Goal: Task Accomplishment & Management: Manage account settings

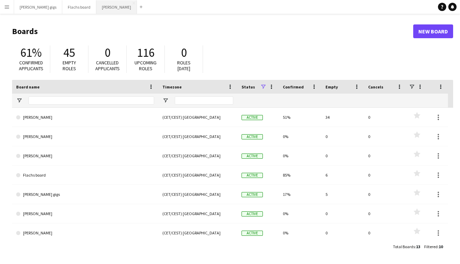
click at [96, 2] on button "Asger Gigs Close" at bounding box center [116, 6] width 41 height 13
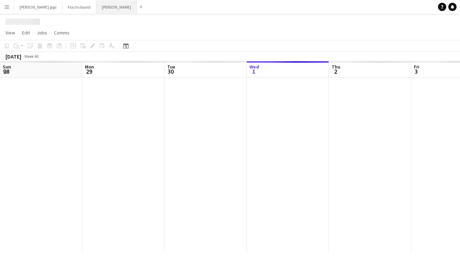
scroll to position [0, 165]
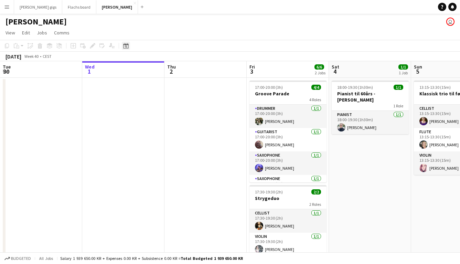
click at [127, 45] on icon at bounding box center [125, 46] width 5 height 6
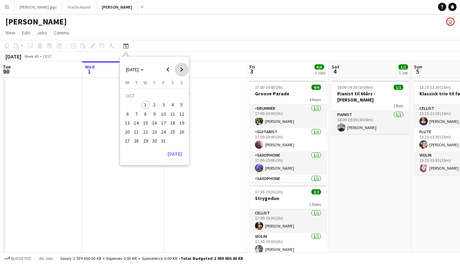
click at [185, 69] on span "Next month" at bounding box center [182, 70] width 14 height 14
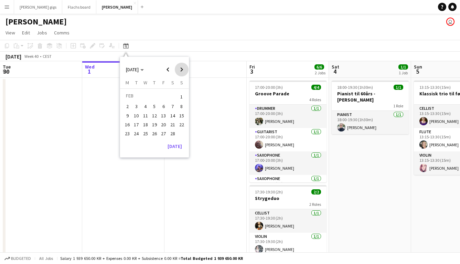
click at [185, 69] on span "Next month" at bounding box center [182, 70] width 14 height 14
click at [166, 133] on span "26" at bounding box center [163, 132] width 8 height 8
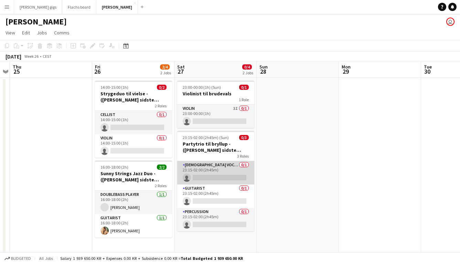
scroll to position [17, 0]
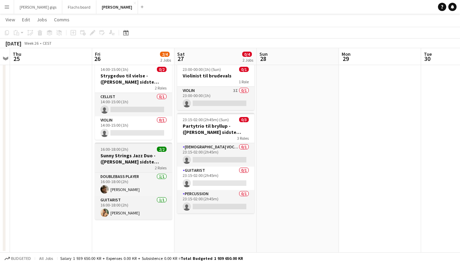
click at [125, 161] on h3 "Sunny Strings Jazz Duo - ([PERSON_NAME] sidste bekræftelse)" at bounding box center [133, 159] width 77 height 12
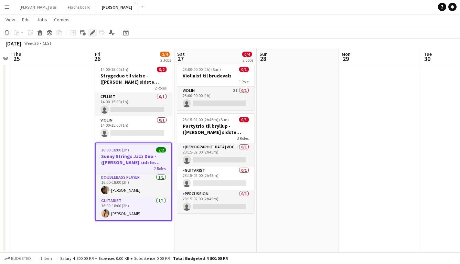
click at [95, 30] on icon "Edit" at bounding box center [93, 33] width 6 height 6
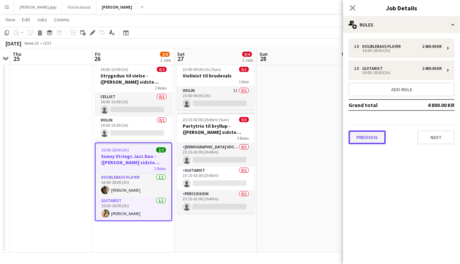
click at [369, 136] on button "Previous" at bounding box center [367, 138] width 37 height 14
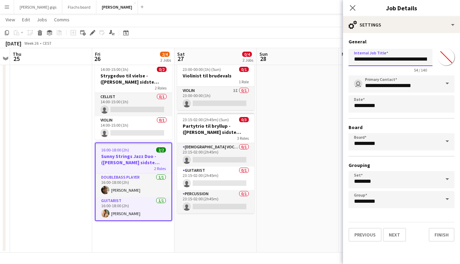
scroll to position [0, 50]
drag, startPoint x: 408, startPoint y: 59, endPoint x: 485, endPoint y: 58, distance: 76.4
click at [460, 58] on html "Menu Boards Boards Boards All jobs Status Workforce Workforce My Workforce Recr…" at bounding box center [230, 124] width 460 height 282
type input "**********"
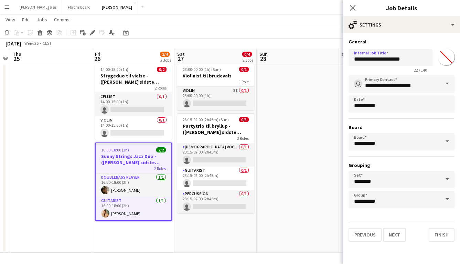
click at [320, 135] on app-date-cell at bounding box center [298, 156] width 82 height 193
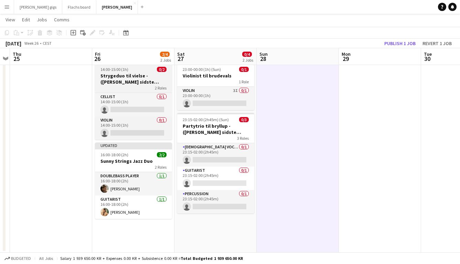
click at [142, 76] on h3 "Strygeduo til vielse - ([PERSON_NAME] sidste bekræftelse)" at bounding box center [133, 79] width 77 height 12
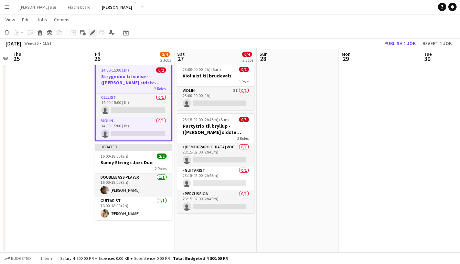
click at [93, 32] on icon at bounding box center [93, 33] width 4 height 4
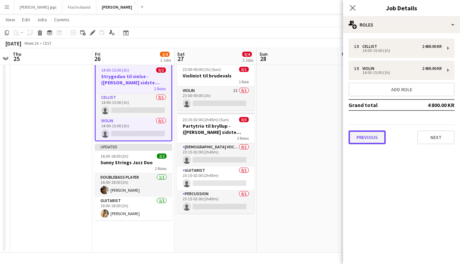
click at [370, 137] on button "Previous" at bounding box center [367, 138] width 37 height 14
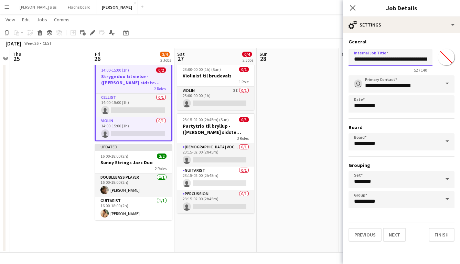
scroll to position [0, 40]
drag, startPoint x: 398, startPoint y: 61, endPoint x: 457, endPoint y: 69, distance: 59.2
click at [457, 69] on form "**********" at bounding box center [401, 140] width 117 height 203
type input "**********"
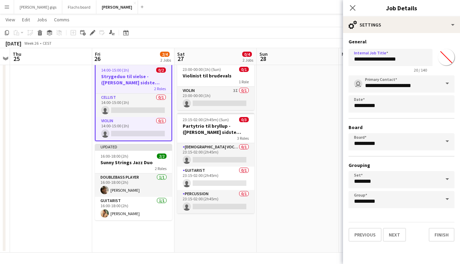
click at [324, 137] on app-date-cell at bounding box center [298, 156] width 82 height 193
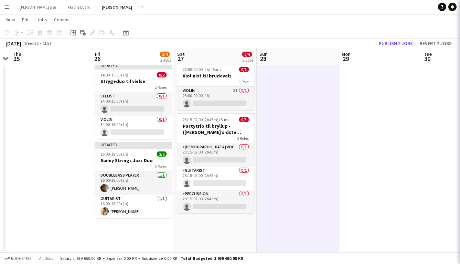
scroll to position [0, 237]
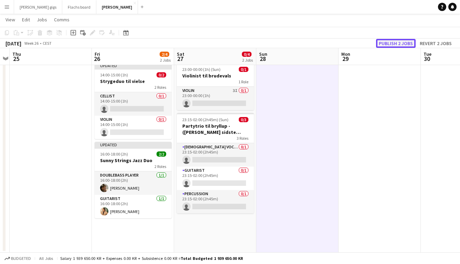
click at [402, 41] on button "Publish 2 jobs" at bounding box center [396, 43] width 40 height 9
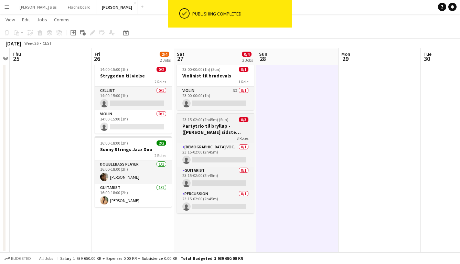
scroll to position [0, 0]
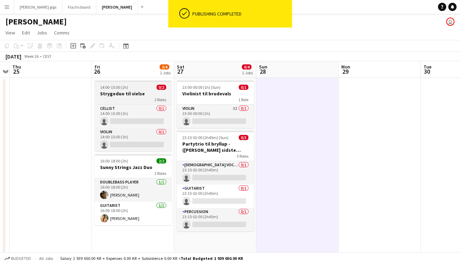
click at [123, 89] on span "14:00-15:00 (1h)" at bounding box center [114, 87] width 28 height 5
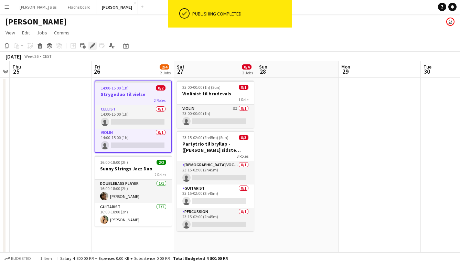
click at [94, 46] on icon "Edit" at bounding box center [93, 46] width 6 height 6
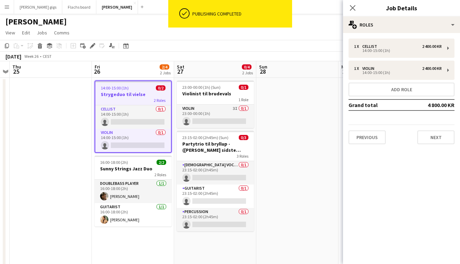
click at [60, 129] on app-date-cell at bounding box center [51, 174] width 82 height 193
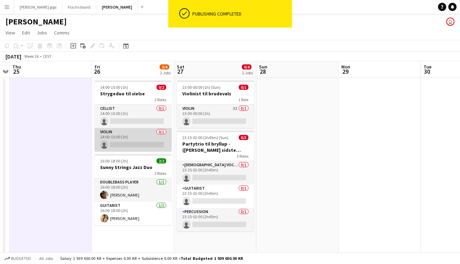
click at [128, 144] on app-card-role "Violin 0/1 14:00-15:00 (1h) single-neutral-actions" at bounding box center [133, 139] width 77 height 23
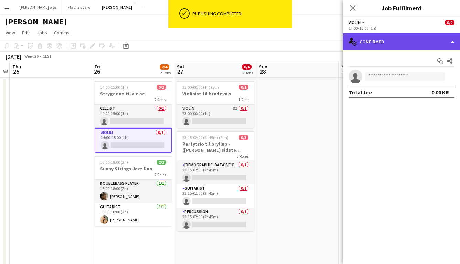
click at [398, 40] on div "single-neutral-actions-check-2 Confirmed" at bounding box center [401, 41] width 117 height 17
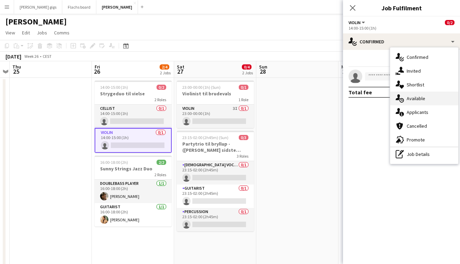
click at [420, 98] on span "Available" at bounding box center [416, 98] width 19 height 6
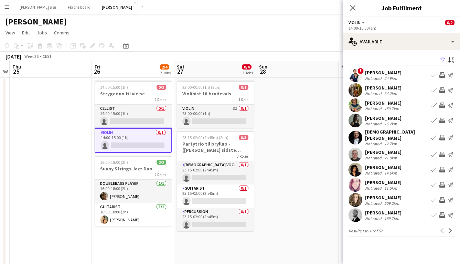
click at [442, 182] on app-icon "Invite crew" at bounding box center [443, 185] width 6 height 6
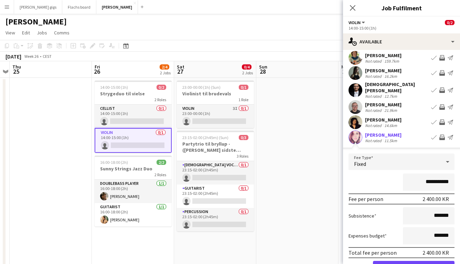
scroll to position [113, 0]
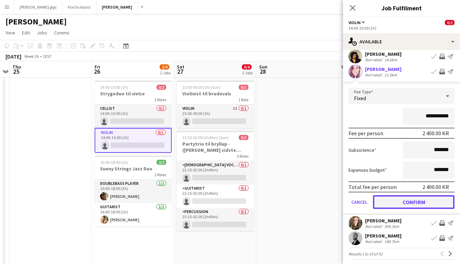
click at [407, 198] on button "Confirm" at bounding box center [414, 202] width 82 height 14
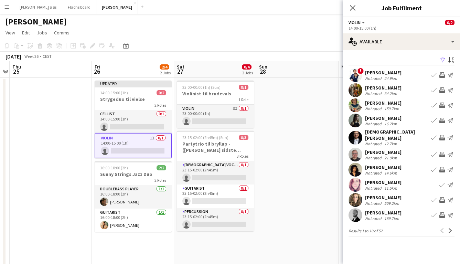
scroll to position [0, 0]
click at [310, 179] on app-date-cell at bounding box center [298, 174] width 82 height 193
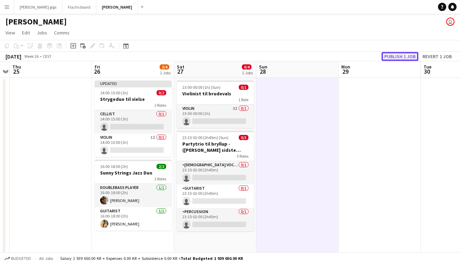
click at [396, 54] on button "Publish 1 job" at bounding box center [400, 56] width 37 height 9
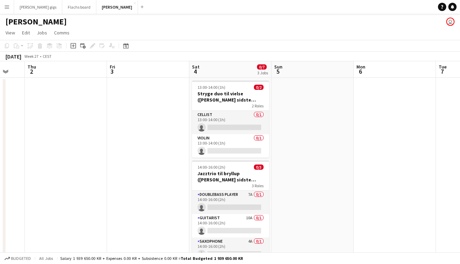
click at [55, 114] on app-date-cell at bounding box center [66, 217] width 82 height 279
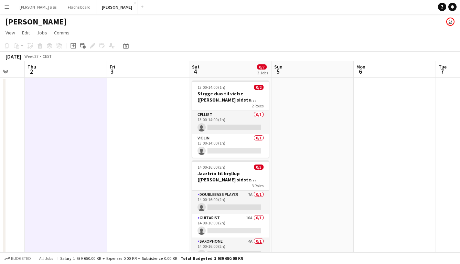
click at [10, 7] on button "Menu" at bounding box center [7, 7] width 14 height 14
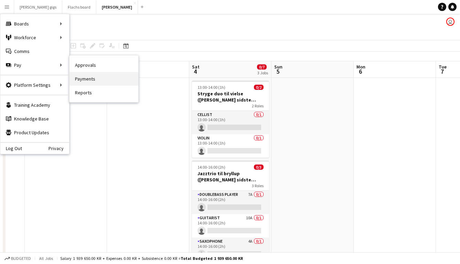
click at [88, 77] on link "Payments" at bounding box center [104, 79] width 69 height 14
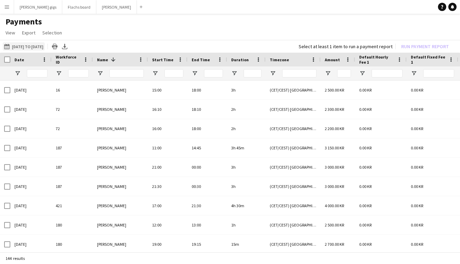
click at [40, 46] on button "[DATE] to [DATE] [DATE] to [DATE]" at bounding box center [24, 46] width 42 height 8
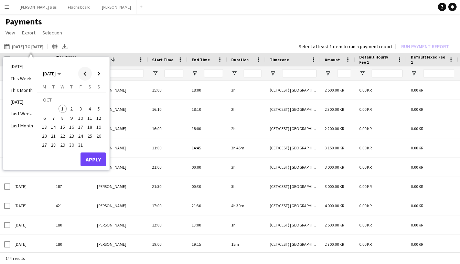
click at [83, 75] on span "Previous month" at bounding box center [85, 74] width 14 height 14
click at [27, 123] on li "Last Month" at bounding box center [22, 126] width 31 height 12
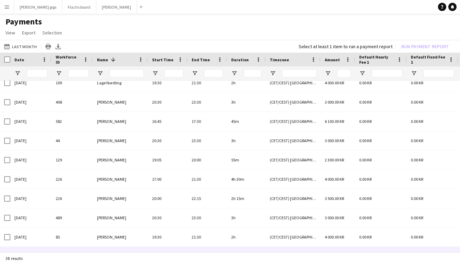
scroll to position [560, 0]
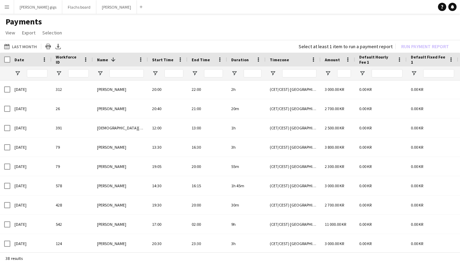
click at [9, 7] on app-icon "Menu" at bounding box center [7, 7] width 6 height 6
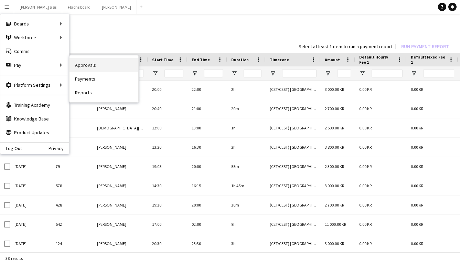
click at [102, 70] on link "Approvals" at bounding box center [104, 65] width 69 height 14
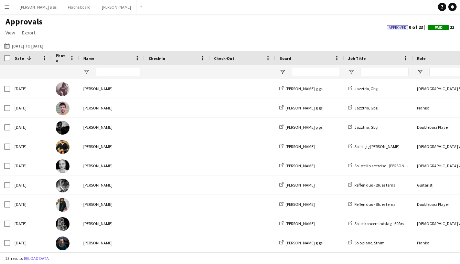
click at [10, 8] on button "Menu" at bounding box center [7, 7] width 14 height 14
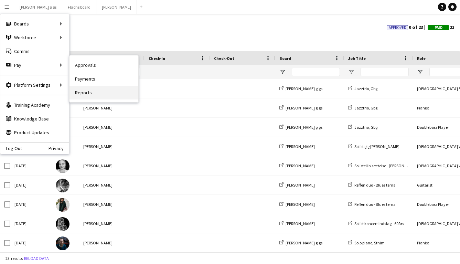
click at [90, 88] on link "Reports" at bounding box center [104, 93] width 69 height 14
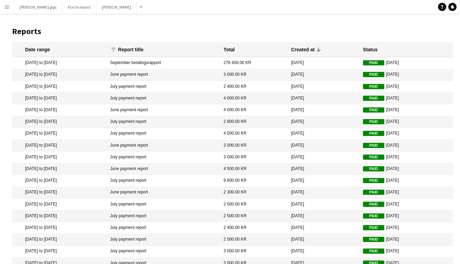
click at [6, 14] on main "Reports Date range funnel Filter magnifier Clear View Results Report title Tota…" at bounding box center [230, 164] width 460 height 301
click at [7, 11] on button "Menu" at bounding box center [7, 7] width 14 height 14
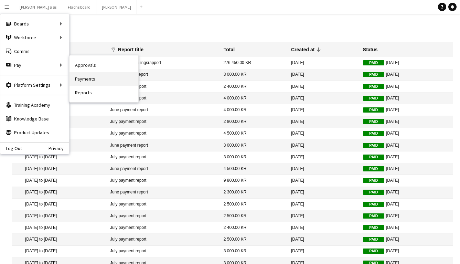
click at [85, 79] on link "Payments" at bounding box center [104, 79] width 69 height 14
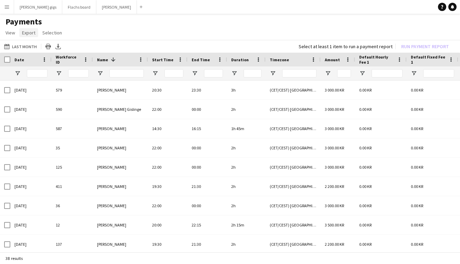
click at [35, 33] on link "Export" at bounding box center [28, 32] width 19 height 9
click at [98, 33] on app-page-menu "View Customise view Customise filters Reset Filters Reset View Reset All Export…" at bounding box center [230, 33] width 460 height 13
click at [2, 8] on button "Menu" at bounding box center [7, 7] width 14 height 14
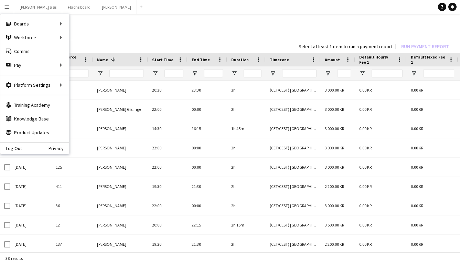
click at [121, 26] on h1 "Payments" at bounding box center [230, 22] width 460 height 10
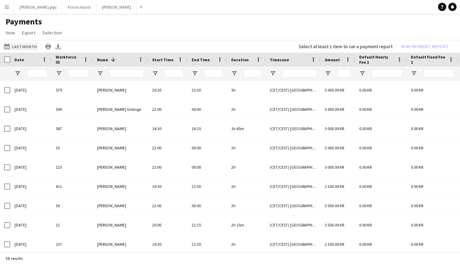
click at [15, 43] on button "Last Month Last Month" at bounding box center [20, 46] width 35 height 8
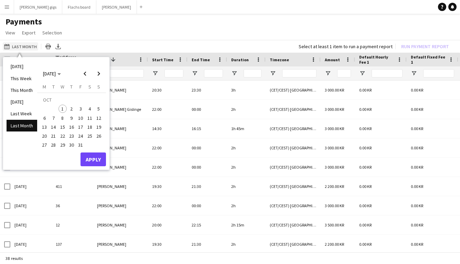
click at [15, 44] on button "Last Month Last Month" at bounding box center [20, 46] width 35 height 8
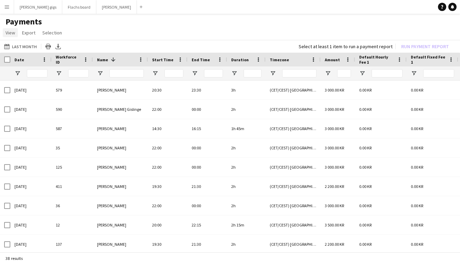
click at [10, 34] on span "View" at bounding box center [11, 33] width 10 height 6
click at [108, 33] on app-page-menu "View Customise view Customise filters Reset Filters Reset View Reset All Export…" at bounding box center [230, 33] width 460 height 13
click at [151, 21] on h1 "Payments" at bounding box center [230, 22] width 460 height 10
click at [96, 10] on button "Asger Gigs Close" at bounding box center [116, 6] width 41 height 13
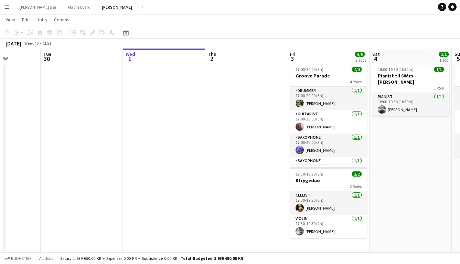
scroll to position [0, 207]
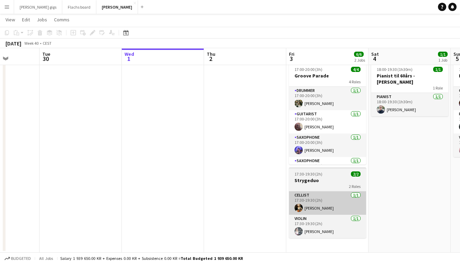
click at [309, 205] on app-card-role "Cellist [DATE] 17:30-19:30 (2h) [PERSON_NAME]" at bounding box center [327, 202] width 77 height 23
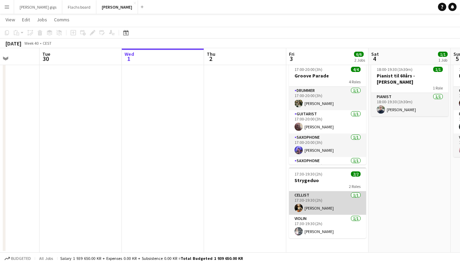
click at [309, 205] on app-card-role "Cellist [DATE] 17:30-19:30 (2h) [PERSON_NAME]" at bounding box center [327, 202] width 77 height 23
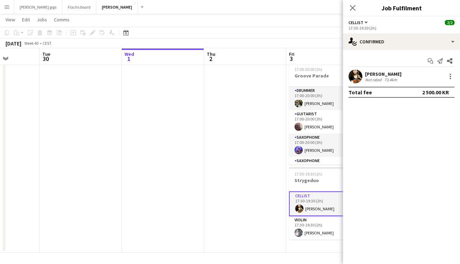
click at [229, 219] on app-date-cell at bounding box center [245, 156] width 82 height 193
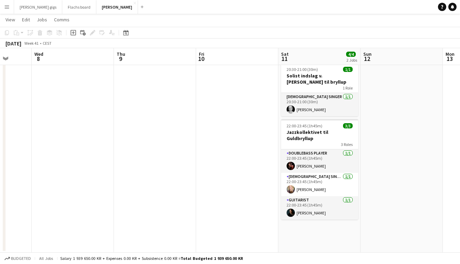
scroll to position [0, 230]
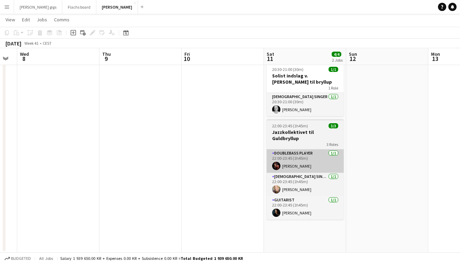
click at [283, 163] on app-card-role "Doublebass Player [DATE] 22:00-23:45 (1h45m) [PERSON_NAME]" at bounding box center [305, 160] width 77 height 23
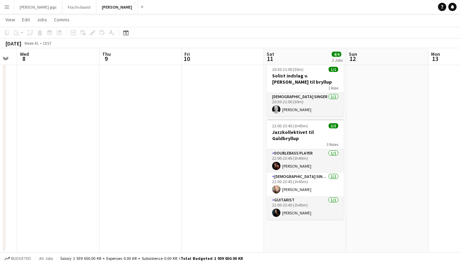
scroll to position [0, 227]
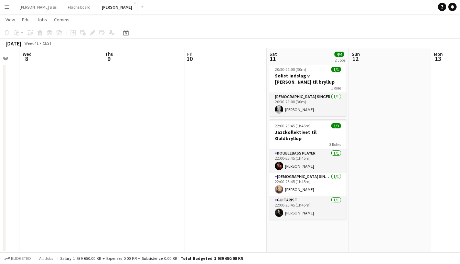
click at [286, 163] on app-calendar-viewport "Sun 5 3/3 1 Job Mon 6 Tue 7 Wed 8 Thu 9 Fri 10 Sat 11 4/4 2 Jobs Sun 12 Mon 13 …" at bounding box center [230, 131] width 460 height 243
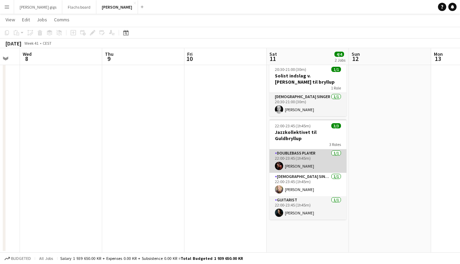
click at [290, 160] on app-card-role "Doublebass Player [DATE] 22:00-23:45 (1h45m) [PERSON_NAME]" at bounding box center [308, 160] width 77 height 23
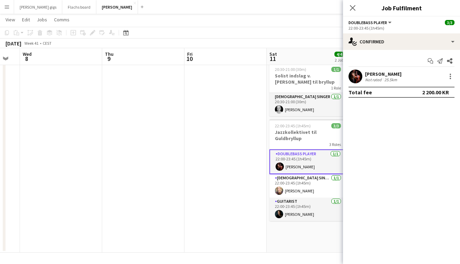
click at [245, 185] on app-date-cell at bounding box center [226, 156] width 82 height 193
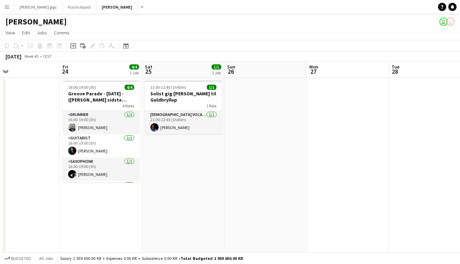
scroll to position [0, 166]
